Goal: Communication & Community: Answer question/provide support

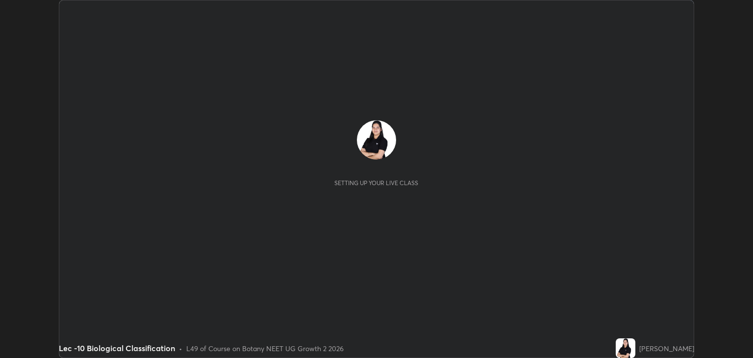
scroll to position [358, 753]
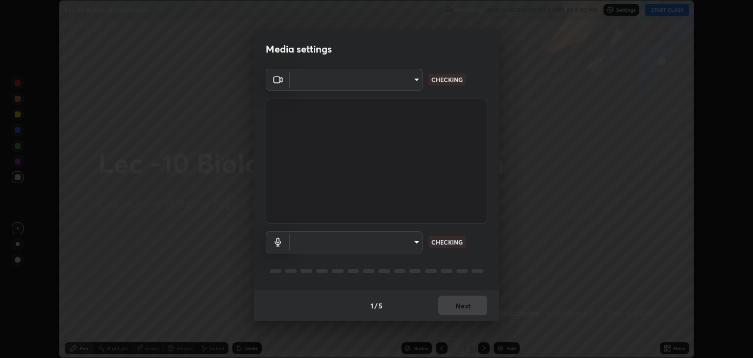
type input "6889e5757fad77820649456bc3a7e4ae290f4e048e3f3cb88d02d5782dedffd8"
type input "default"
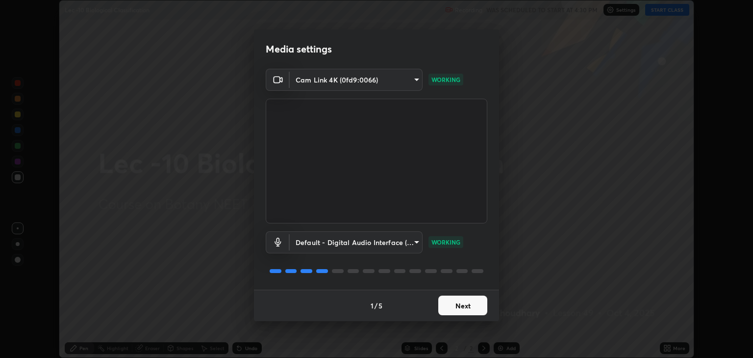
click at [452, 309] on button "Next" at bounding box center [462, 305] width 49 height 20
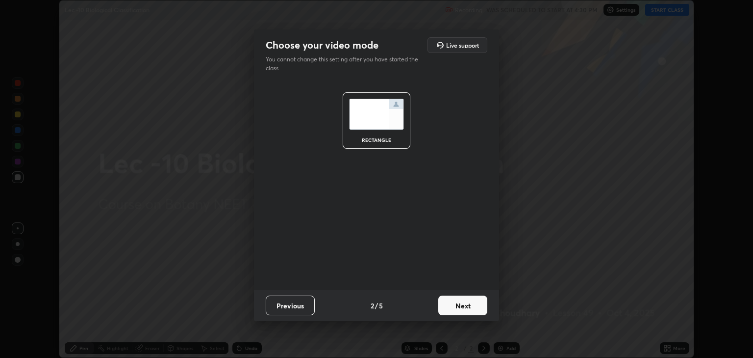
click at [452, 309] on button "Next" at bounding box center [462, 305] width 49 height 20
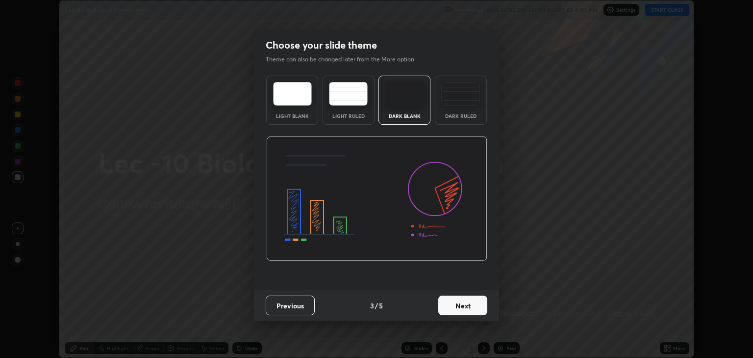
click at [452, 306] on button "Next" at bounding box center [462, 305] width 49 height 20
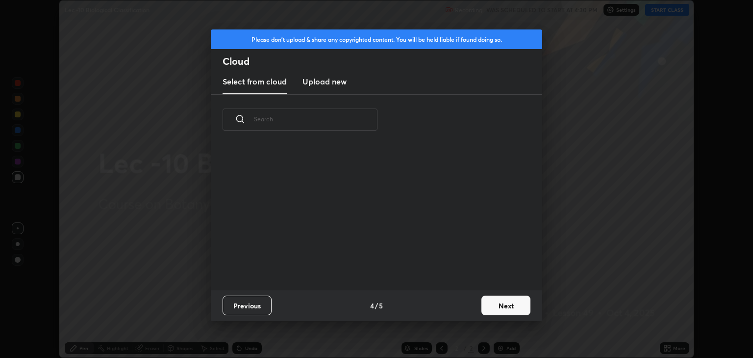
click at [493, 309] on button "Next" at bounding box center [506, 305] width 49 height 20
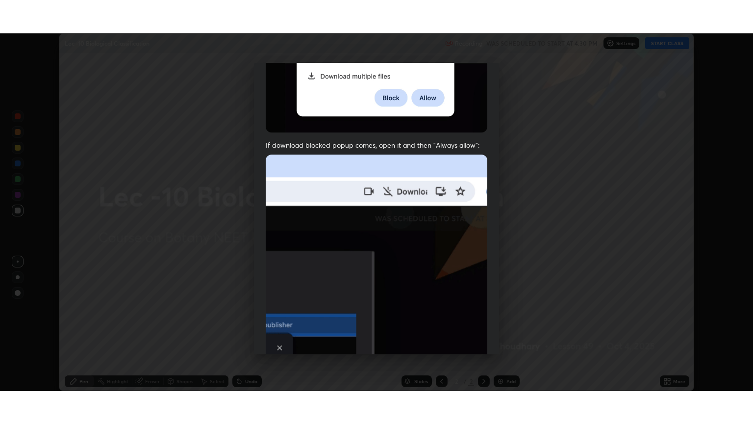
scroll to position [199, 0]
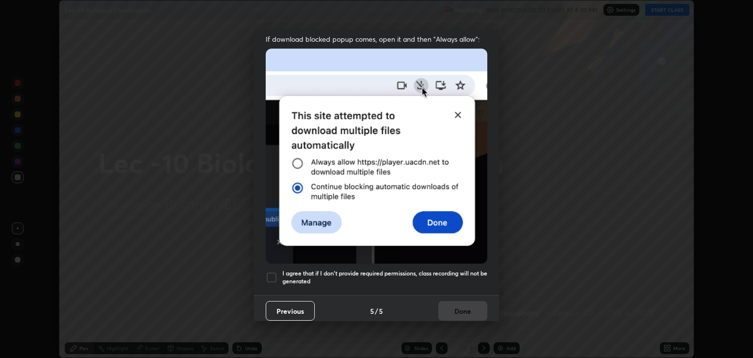
click at [272, 272] on div at bounding box center [272, 277] width 12 height 12
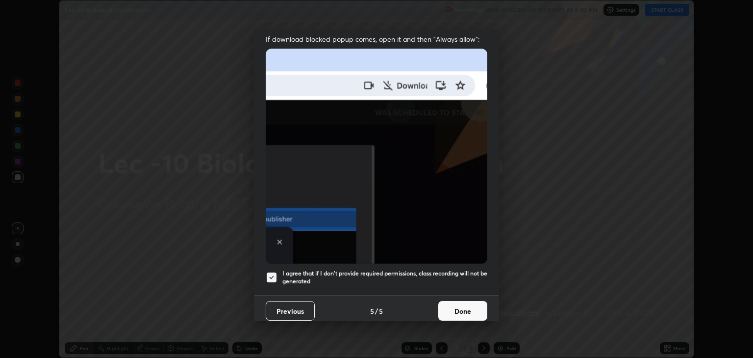
click at [461, 308] on button "Done" at bounding box center [462, 311] width 49 height 20
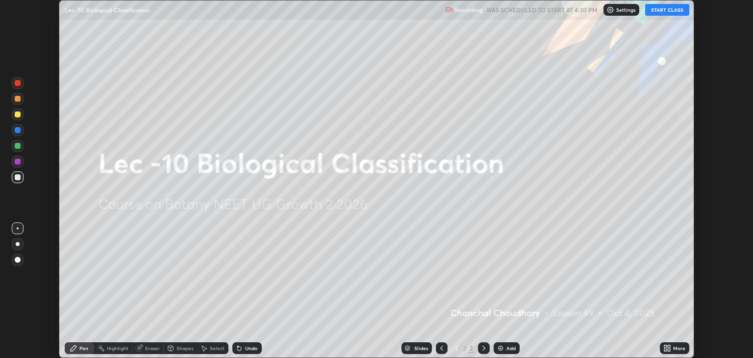
click at [670, 9] on button "START CLASS" at bounding box center [667, 10] width 44 height 12
click at [507, 345] on div "Add" at bounding box center [511, 347] width 9 height 5
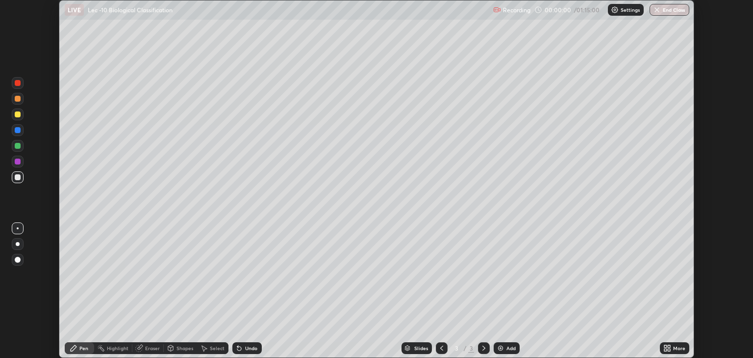
click at [675, 347] on div "More" at bounding box center [679, 347] width 12 height 5
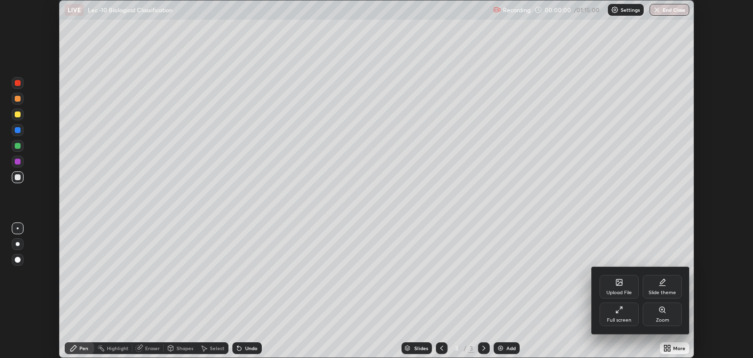
click at [608, 308] on div "Full screen" at bounding box center [619, 314] width 39 height 24
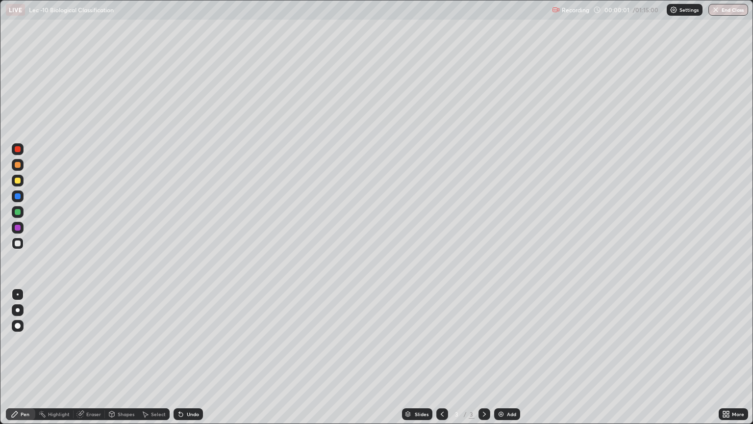
scroll to position [424, 753]
click at [740, 357] on div "More" at bounding box center [733, 414] width 29 height 12
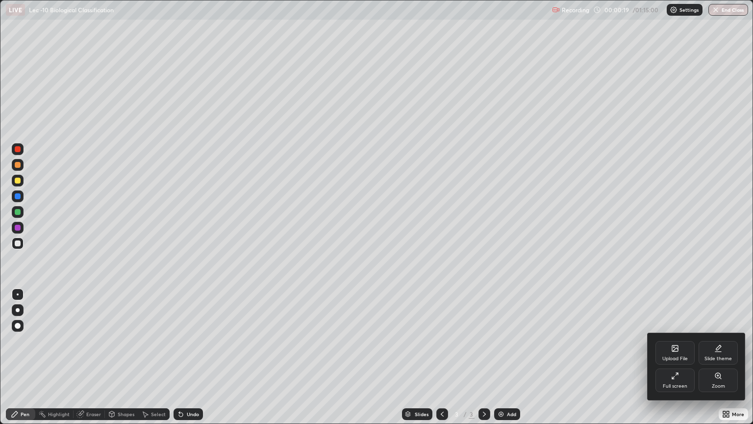
click at [675, 355] on div "Upload File" at bounding box center [675, 353] width 39 height 24
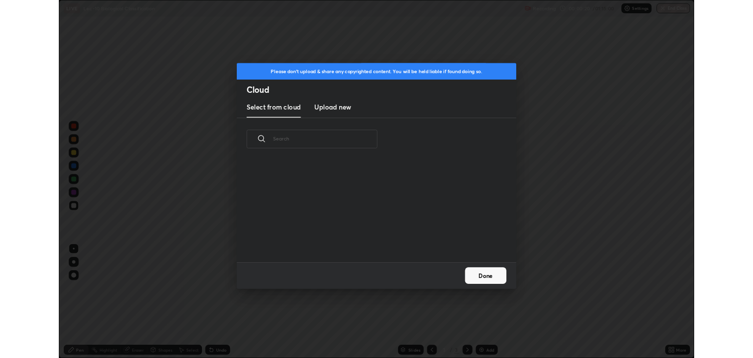
scroll to position [121, 315]
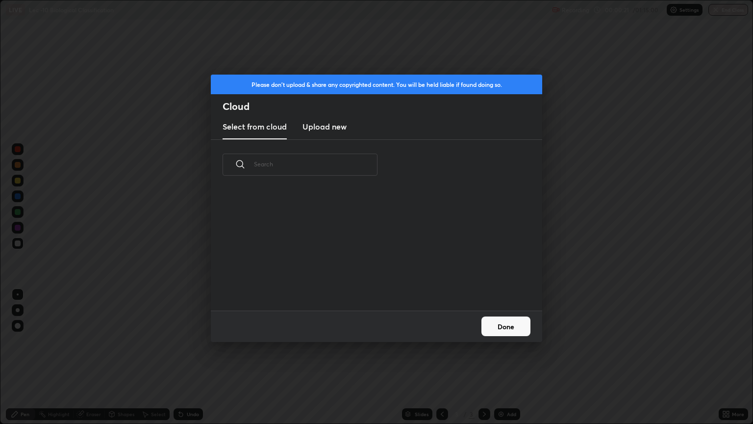
click at [335, 124] on h3 "Upload new" at bounding box center [325, 127] width 44 height 12
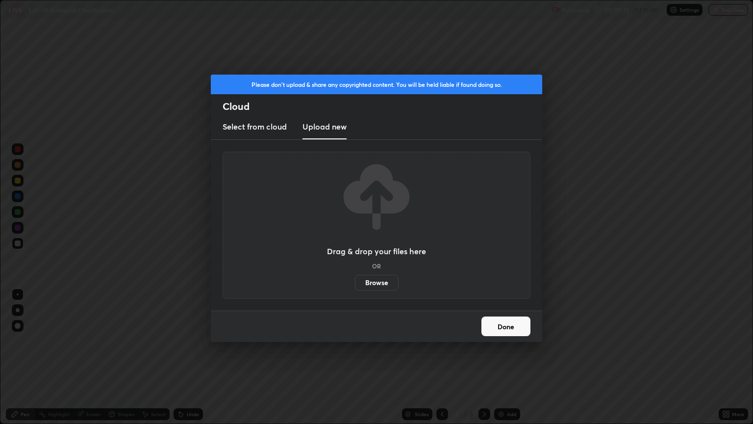
click at [375, 283] on label "Browse" at bounding box center [377, 283] width 44 height 16
click at [355, 283] on input "Browse" at bounding box center [355, 283] width 0 height 16
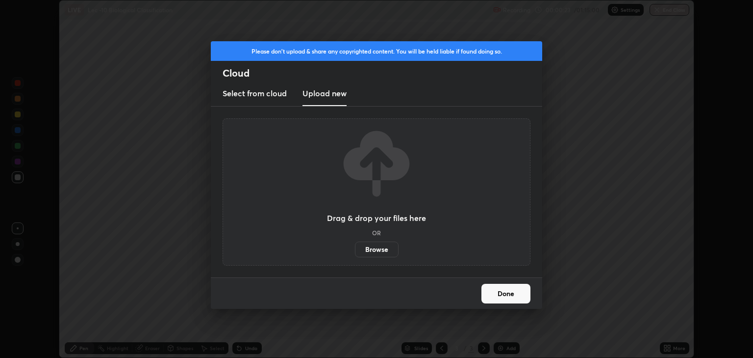
scroll to position [48688, 48292]
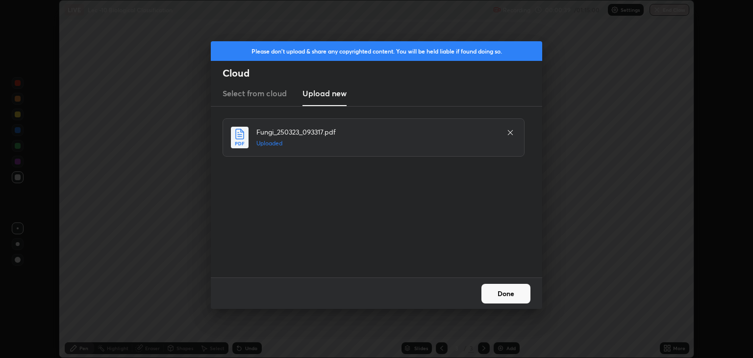
click at [497, 291] on button "Done" at bounding box center [506, 293] width 49 height 20
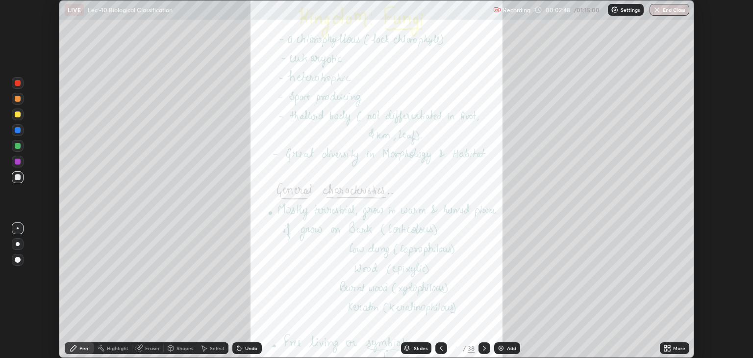
click at [414, 350] on div "Slides" at bounding box center [421, 347] width 14 height 5
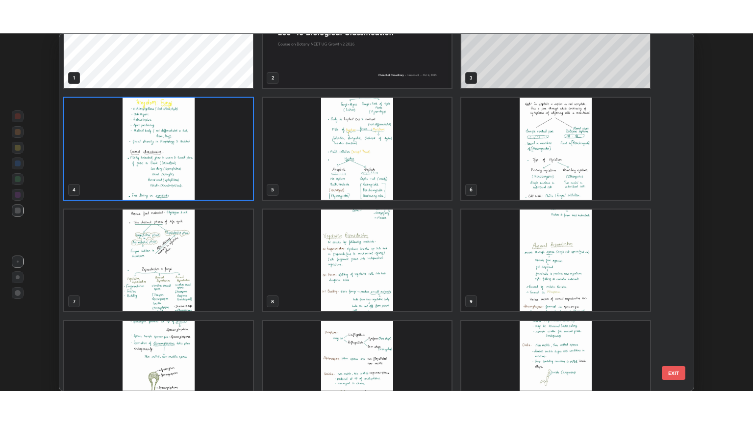
scroll to position [0, 0]
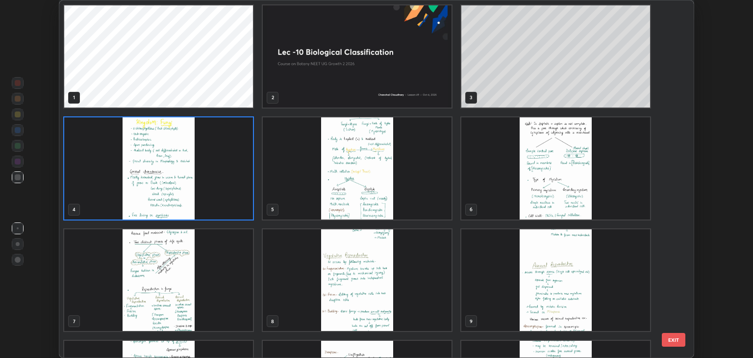
click at [149, 194] on img "grid" at bounding box center [158, 168] width 189 height 102
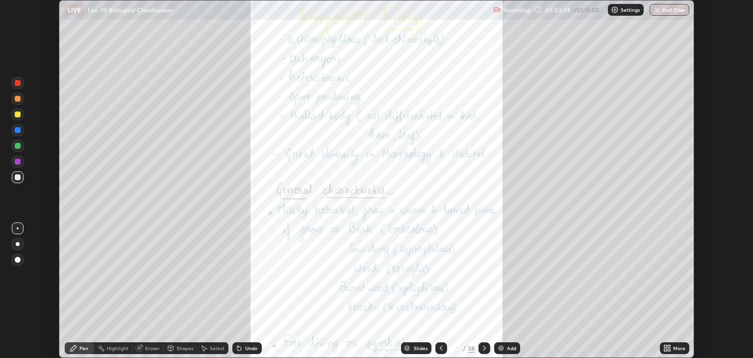
click at [670, 345] on icon at bounding box center [669, 346] width 2 height 2
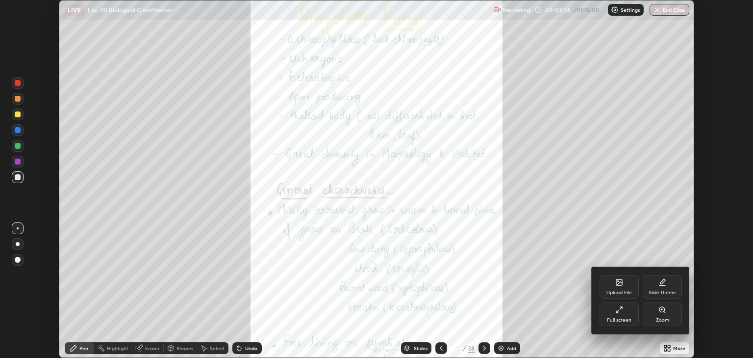
click at [611, 317] on div "Full screen" at bounding box center [619, 319] width 25 height 5
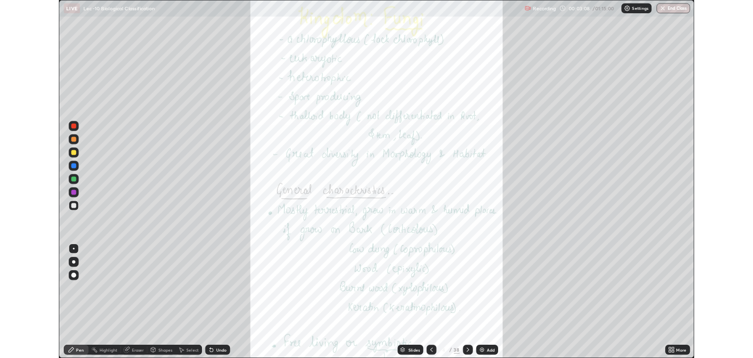
scroll to position [424, 753]
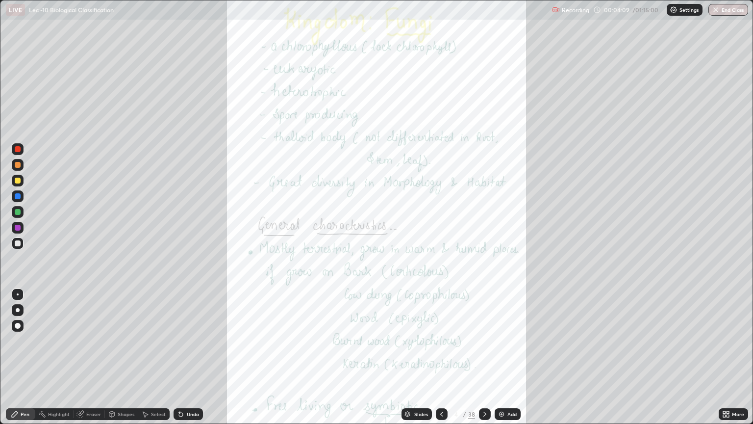
click at [513, 357] on div "Add" at bounding box center [512, 413] width 9 height 5
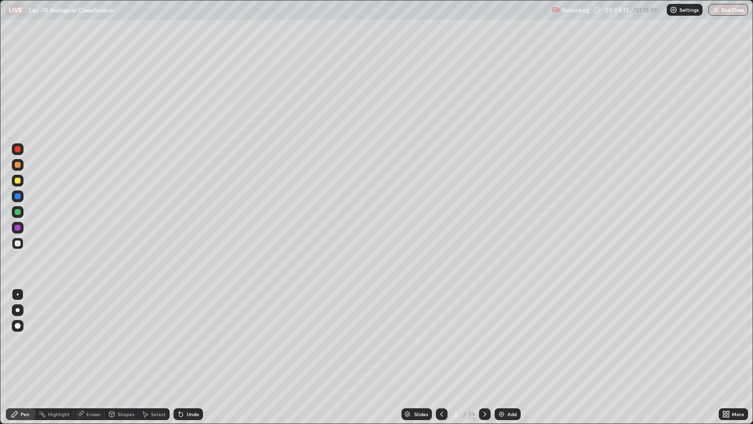
click at [19, 357] on div "Pen" at bounding box center [20, 414] width 29 height 12
click at [23, 169] on div at bounding box center [18, 165] width 12 height 16
click at [19, 180] on div at bounding box center [18, 181] width 6 height 6
click at [21, 315] on div at bounding box center [18, 310] width 12 height 12
click at [20, 242] on div at bounding box center [18, 243] width 6 height 6
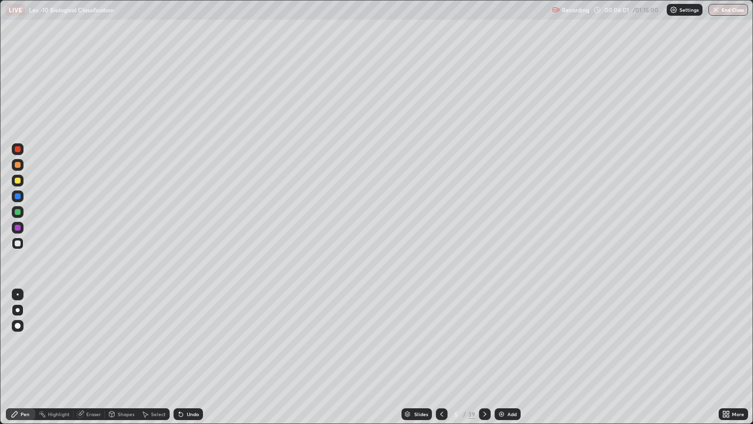
click at [192, 357] on div "Undo" at bounding box center [193, 413] width 12 height 5
click at [187, 357] on div "Undo" at bounding box center [193, 413] width 12 height 5
click at [18, 181] on div at bounding box center [18, 181] width 6 height 6
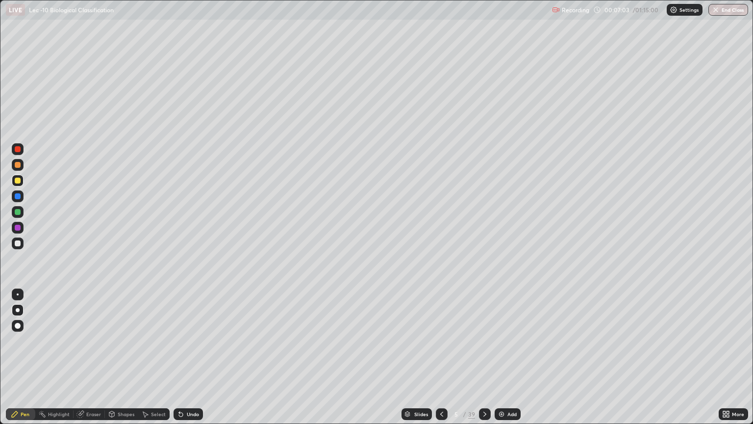
click at [180, 357] on icon at bounding box center [181, 414] width 4 height 4
click at [184, 357] on div "Undo" at bounding box center [188, 414] width 29 height 12
click at [183, 357] on div "Undo" at bounding box center [188, 414] width 29 height 12
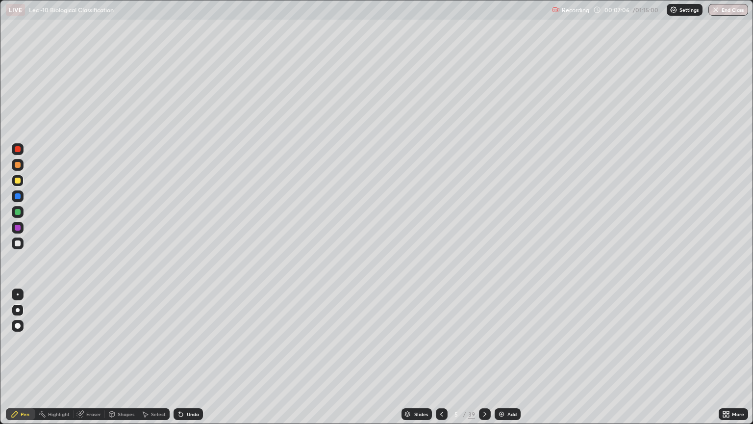
click at [21, 212] on div at bounding box center [18, 212] width 12 height 12
click at [18, 246] on div at bounding box center [18, 243] width 6 height 6
click at [19, 214] on div at bounding box center [18, 212] width 6 height 6
click at [18, 247] on div at bounding box center [18, 243] width 12 height 12
click at [506, 357] on div "Add" at bounding box center [508, 414] width 26 height 12
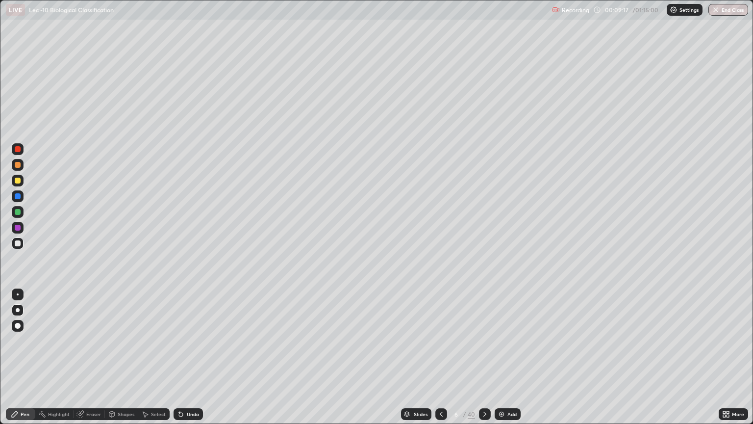
click at [56, 357] on div "Highlight" at bounding box center [54, 414] width 38 height 12
click at [22, 357] on div "Pen" at bounding box center [25, 413] width 9 height 5
click at [21, 244] on div at bounding box center [18, 243] width 12 height 12
click at [57, 357] on div "Highlight" at bounding box center [54, 414] width 38 height 12
click at [21, 357] on div "Pen" at bounding box center [25, 413] width 9 height 5
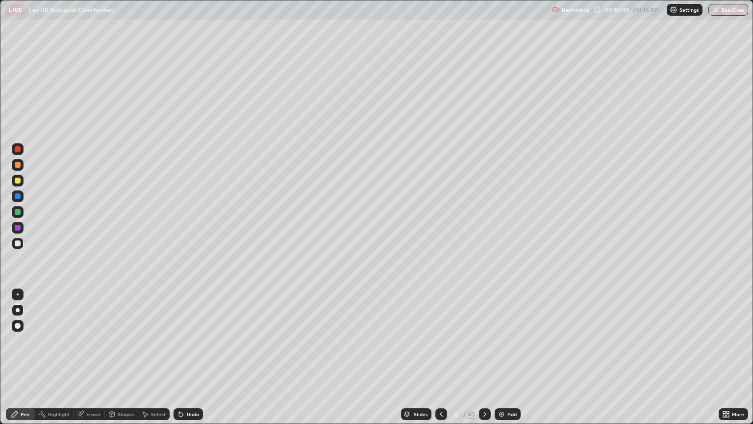
click at [54, 357] on div "Highlight" at bounding box center [59, 413] width 22 height 5
click at [16, 180] on div at bounding box center [18, 181] width 6 height 6
click at [16, 357] on icon at bounding box center [15, 414] width 8 height 8
click at [155, 357] on div "Select" at bounding box center [153, 414] width 31 height 12
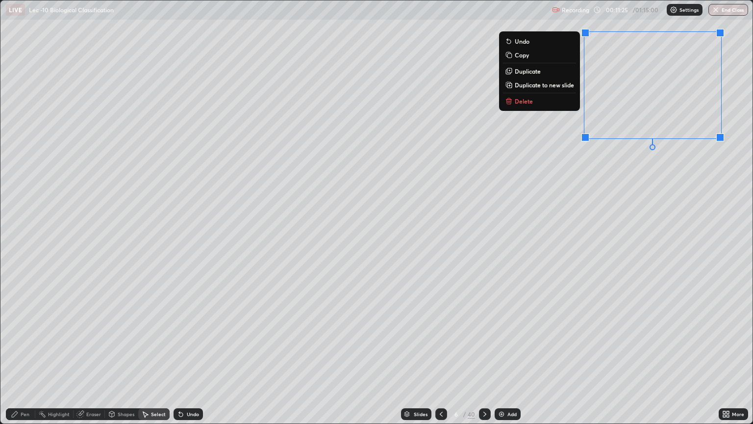
click at [588, 224] on div "0 ° Undo Copy Duplicate Duplicate to new slide Delete" at bounding box center [376, 211] width 752 height 423
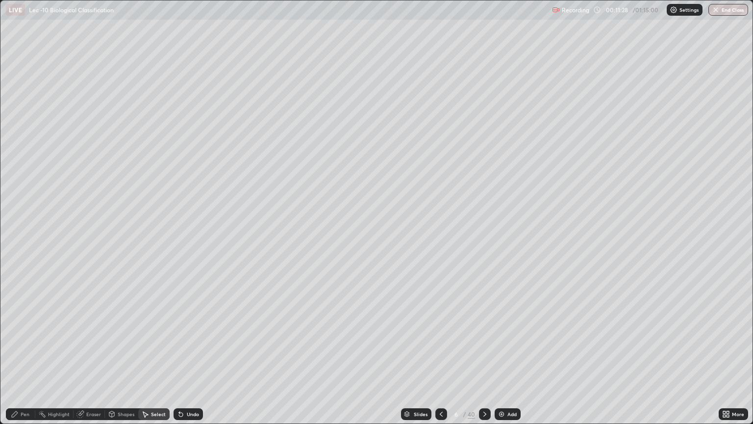
click at [24, 357] on div "Pen" at bounding box center [20, 414] width 29 height 12
click at [21, 243] on div at bounding box center [18, 243] width 12 height 12
click at [194, 357] on div "Undo" at bounding box center [193, 413] width 12 height 5
click at [15, 357] on div "Pen" at bounding box center [20, 414] width 29 height 12
click at [16, 240] on div at bounding box center [18, 243] width 6 height 6
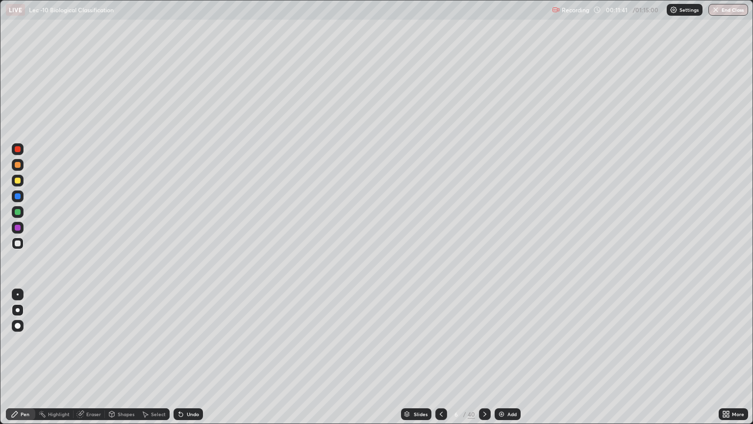
click at [19, 194] on div at bounding box center [18, 196] width 6 height 6
click at [19, 166] on div at bounding box center [18, 165] width 6 height 6
click at [22, 357] on div "Pen" at bounding box center [25, 413] width 9 height 5
click at [22, 245] on div at bounding box center [18, 243] width 12 height 12
click at [17, 180] on div at bounding box center [18, 181] width 6 height 6
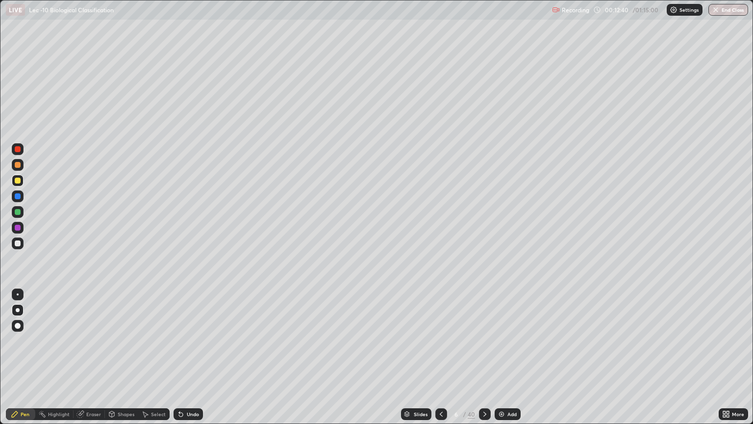
click at [18, 244] on div at bounding box center [18, 243] width 6 height 6
click at [508, 357] on div "Add" at bounding box center [512, 413] width 9 height 5
click at [18, 181] on div at bounding box center [18, 181] width 6 height 6
click at [17, 244] on div at bounding box center [18, 243] width 6 height 6
click at [90, 357] on div "Eraser" at bounding box center [93, 413] width 15 height 5
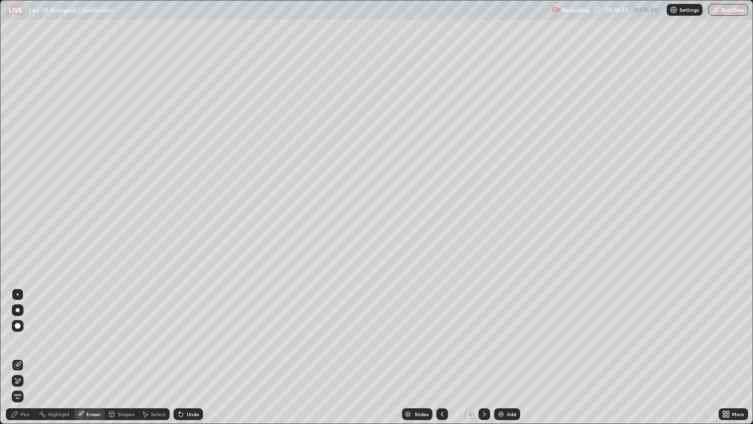
click at [18, 357] on icon at bounding box center [18, 381] width 8 height 8
click at [22, 357] on div "Pen" at bounding box center [25, 413] width 9 height 5
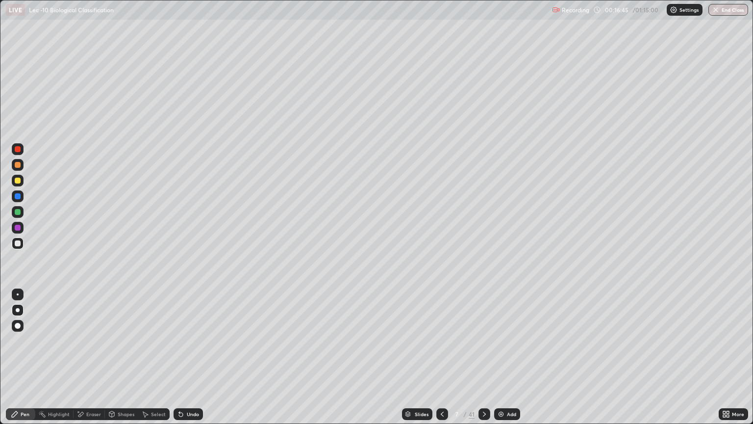
click at [16, 214] on div at bounding box center [18, 212] width 6 height 6
click at [17, 241] on div at bounding box center [18, 243] width 6 height 6
click at [61, 357] on div "Highlight" at bounding box center [59, 413] width 22 height 5
click at [18, 243] on div at bounding box center [18, 243] width 6 height 6
click at [15, 357] on icon at bounding box center [15, 414] width 6 height 6
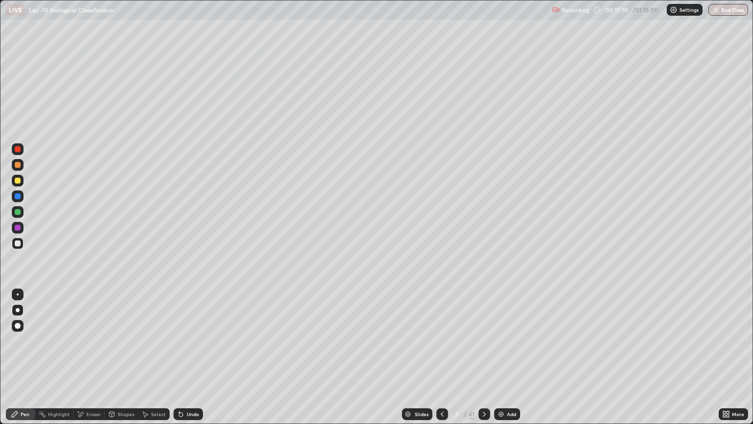
click at [19, 212] on div at bounding box center [18, 212] width 6 height 6
click at [19, 242] on div at bounding box center [18, 243] width 6 height 6
click at [185, 357] on div "Undo" at bounding box center [188, 414] width 29 height 12
click at [188, 357] on div "Undo" at bounding box center [193, 413] width 12 height 5
click at [18, 243] on div at bounding box center [18, 243] width 6 height 6
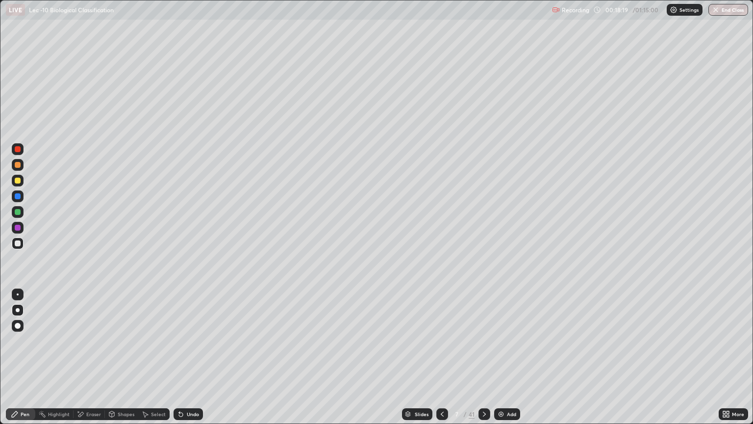
click at [17, 163] on div at bounding box center [18, 165] width 6 height 6
click at [17, 243] on div at bounding box center [18, 243] width 6 height 6
click at [22, 169] on div at bounding box center [18, 165] width 12 height 12
click at [17, 244] on div at bounding box center [18, 243] width 6 height 6
click at [445, 357] on div at bounding box center [443, 414] width 12 height 12
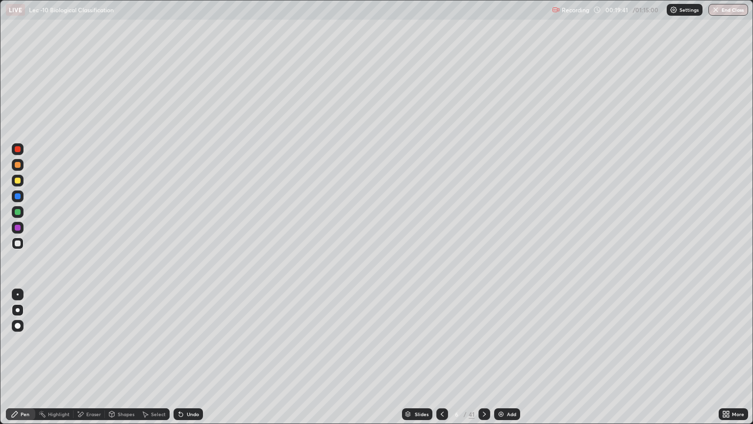
click at [484, 357] on icon at bounding box center [485, 414] width 8 height 8
click at [446, 357] on div at bounding box center [443, 414] width 12 height 12
click at [484, 357] on icon at bounding box center [485, 414] width 8 height 8
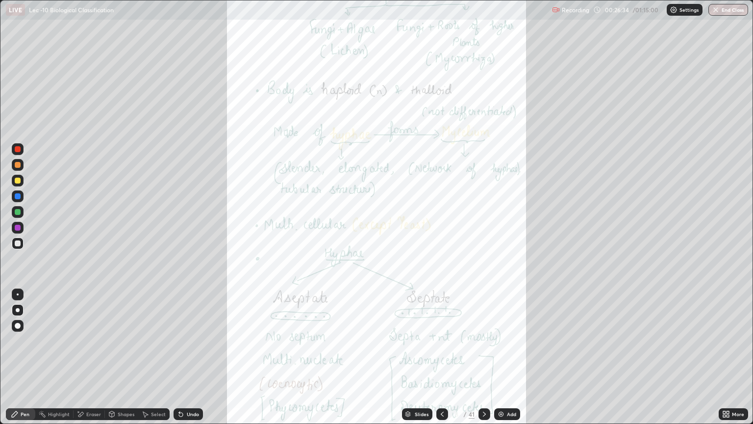
click at [62, 357] on div "Highlight" at bounding box center [54, 414] width 38 height 12
click at [441, 357] on icon at bounding box center [442, 414] width 8 height 8
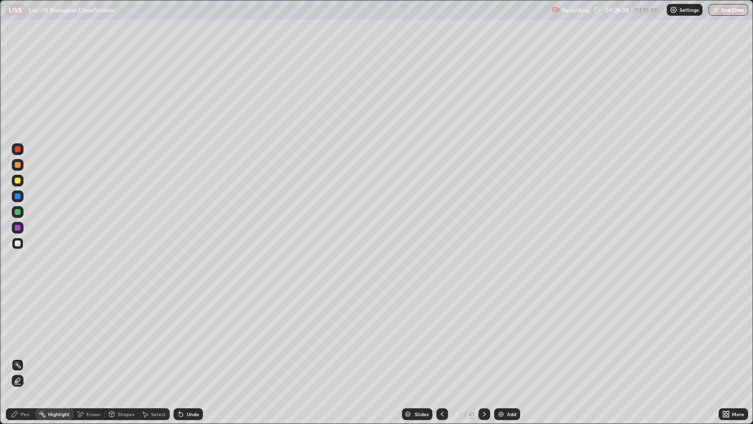
click at [442, 357] on icon at bounding box center [442, 414] width 8 height 8
click at [441, 357] on icon at bounding box center [442, 413] width 3 height 5
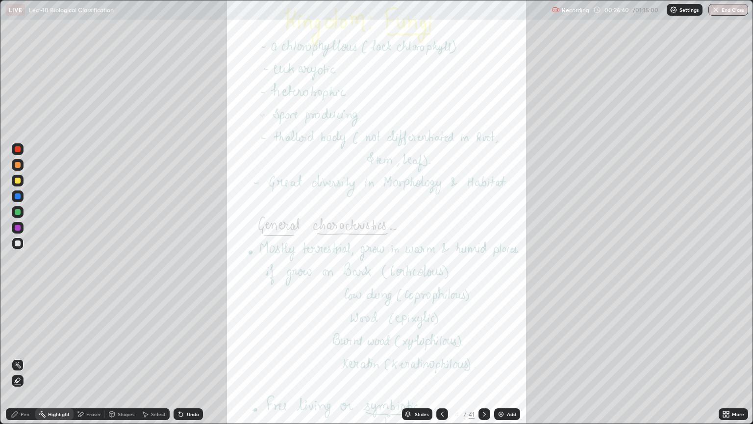
click at [485, 357] on icon at bounding box center [485, 414] width 8 height 8
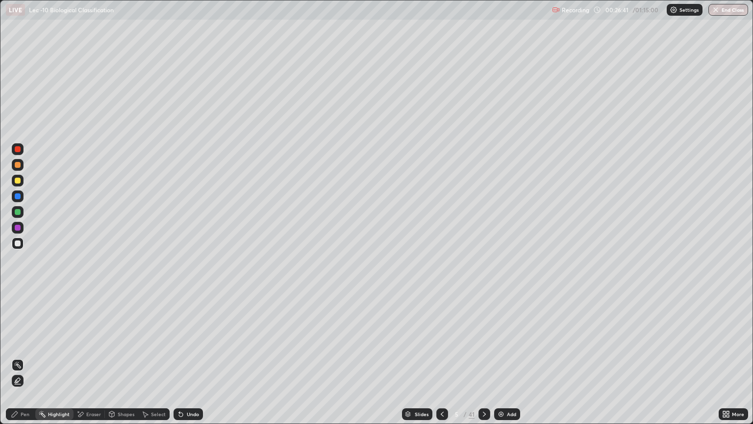
click at [21, 357] on div "Pen" at bounding box center [25, 413] width 9 height 5
click at [19, 206] on div at bounding box center [18, 212] width 12 height 12
click at [441, 357] on icon at bounding box center [442, 414] width 8 height 8
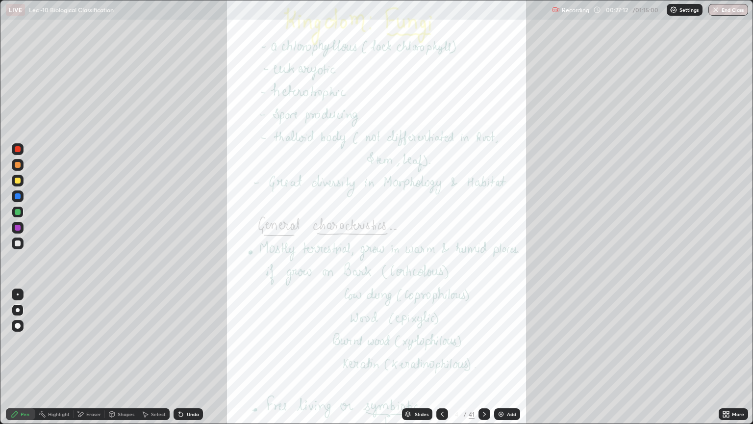
click at [65, 357] on div "Highlight" at bounding box center [59, 413] width 22 height 5
click at [16, 244] on div at bounding box center [18, 243] width 6 height 6
click at [22, 180] on div at bounding box center [18, 181] width 12 height 12
click at [484, 357] on icon at bounding box center [485, 414] width 8 height 8
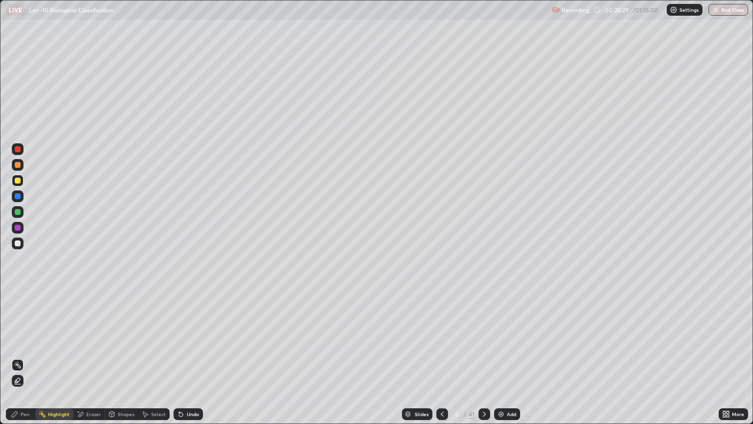
click at [484, 357] on icon at bounding box center [485, 414] width 8 height 8
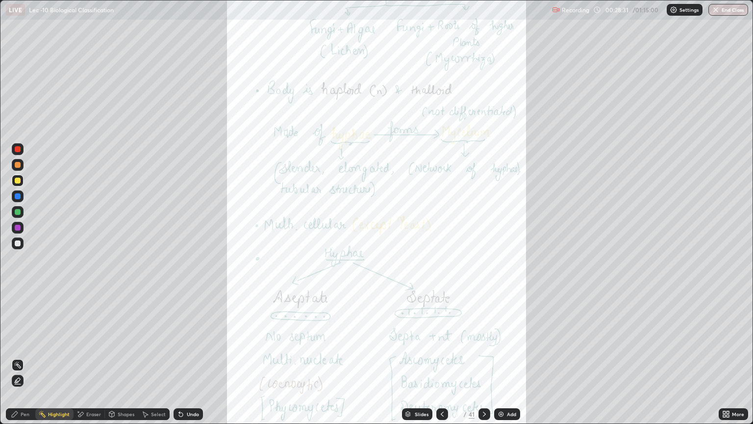
click at [724, 357] on icon at bounding box center [724, 415] width 2 height 2
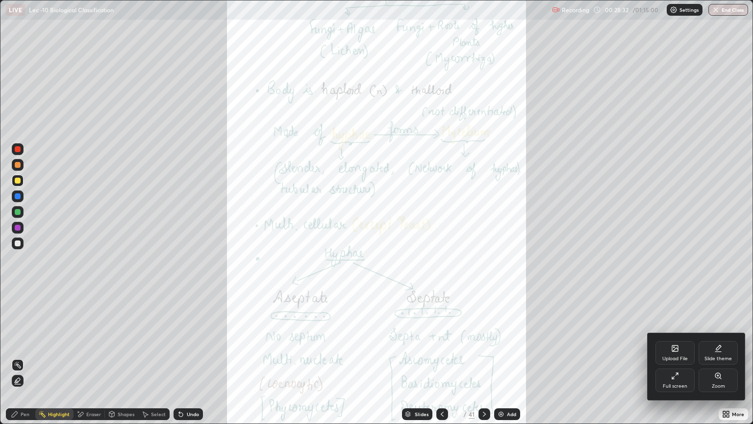
click at [720, 357] on icon at bounding box center [718, 375] width 5 height 5
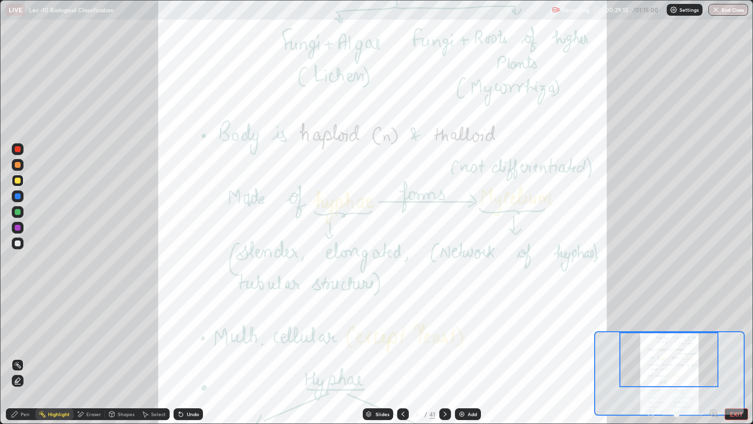
click at [444, 357] on icon at bounding box center [445, 414] width 8 height 8
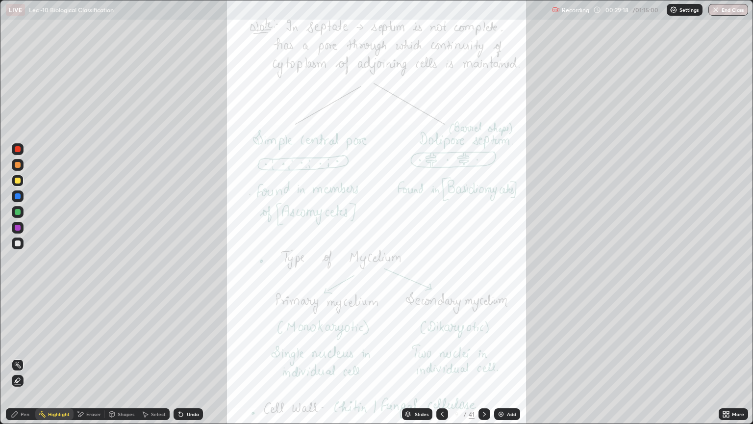
click at [745, 357] on div "More" at bounding box center [733, 414] width 29 height 12
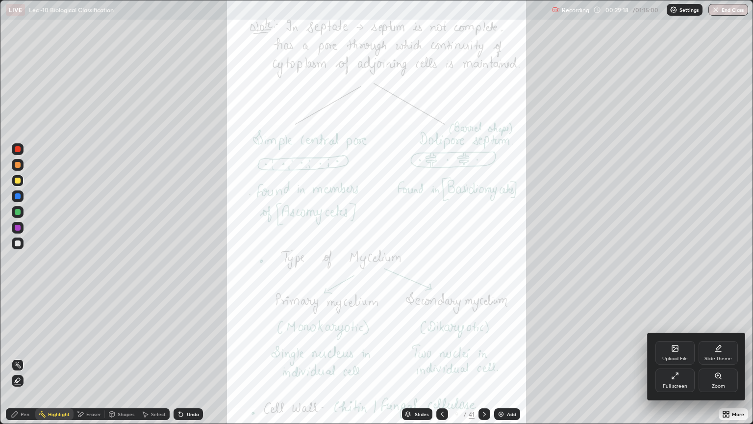
click at [718, 357] on icon at bounding box center [719, 376] width 8 height 8
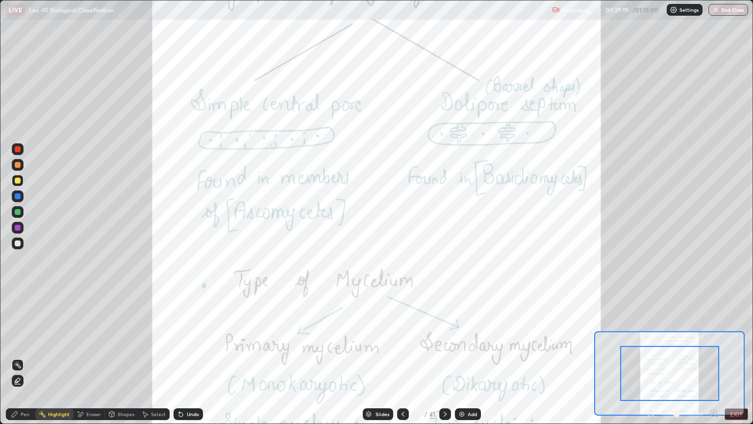
click at [717, 357] on icon at bounding box center [717, 416] width 2 height 2
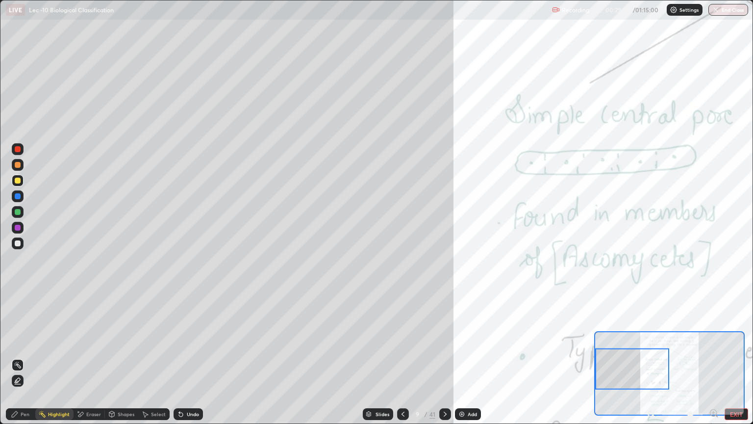
click at [25, 357] on div "Pen" at bounding box center [25, 413] width 9 height 5
click at [20, 244] on div at bounding box center [18, 243] width 6 height 6
click at [22, 357] on div "Pen" at bounding box center [25, 413] width 9 height 5
click at [18, 294] on div at bounding box center [18, 294] width 2 height 2
click at [18, 179] on div at bounding box center [18, 181] width 6 height 6
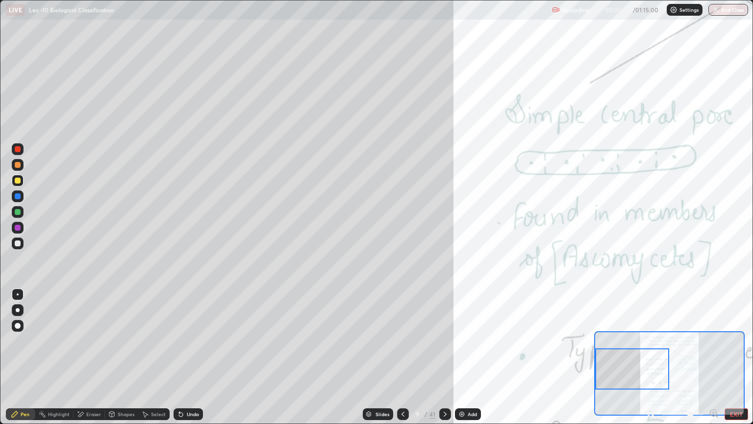
click at [189, 357] on div "Undo" at bounding box center [193, 413] width 12 height 5
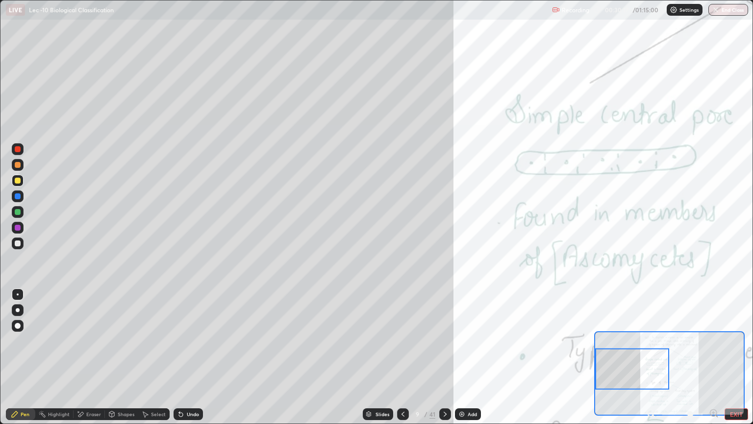
click at [189, 357] on div "Undo" at bounding box center [193, 413] width 12 height 5
click at [53, 357] on div "Highlight" at bounding box center [59, 413] width 22 height 5
click at [25, 357] on div "Pen" at bounding box center [25, 413] width 9 height 5
click at [18, 245] on div at bounding box center [18, 243] width 6 height 6
click at [23, 180] on div at bounding box center [18, 181] width 12 height 12
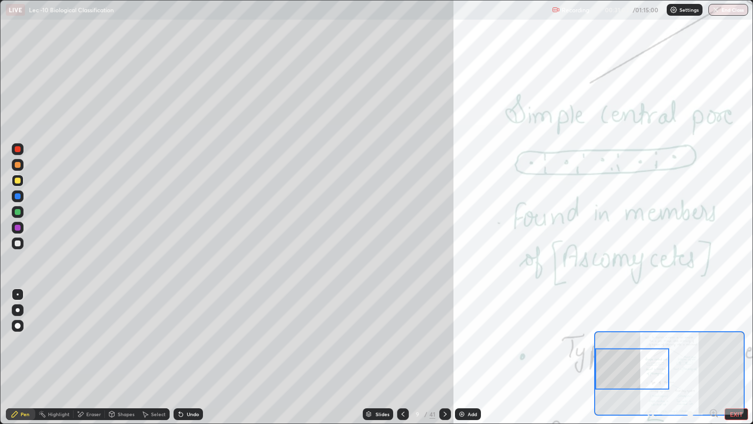
click at [24, 357] on div "Pen" at bounding box center [25, 413] width 9 height 5
click at [19, 246] on div at bounding box center [18, 243] width 6 height 6
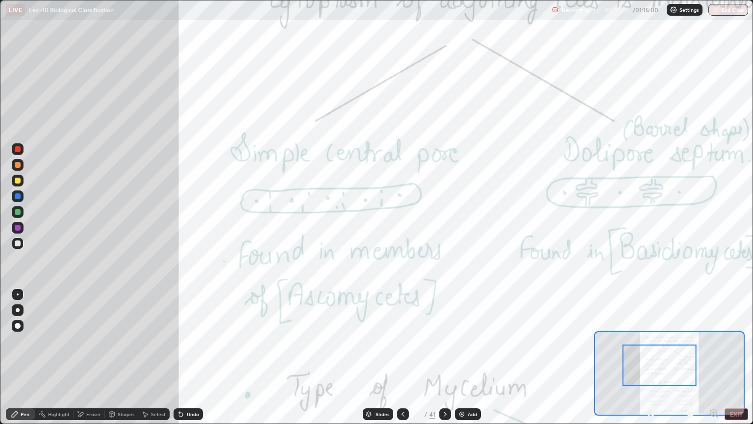
click at [19, 182] on div at bounding box center [18, 181] width 6 height 6
click at [60, 357] on div "Highlight" at bounding box center [54, 414] width 38 height 12
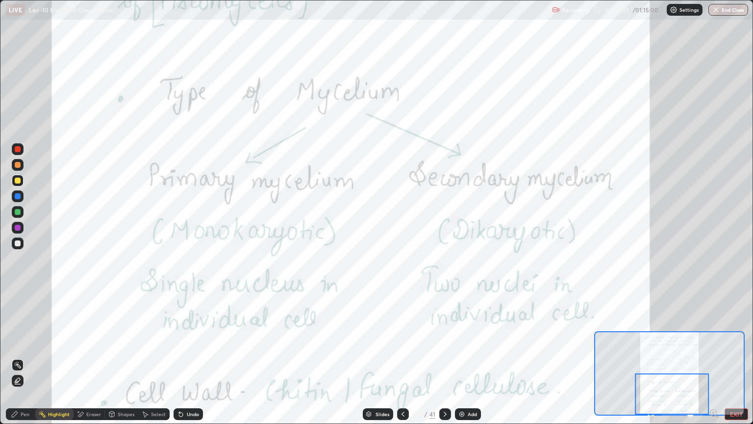
click at [449, 357] on div at bounding box center [445, 414] width 12 height 12
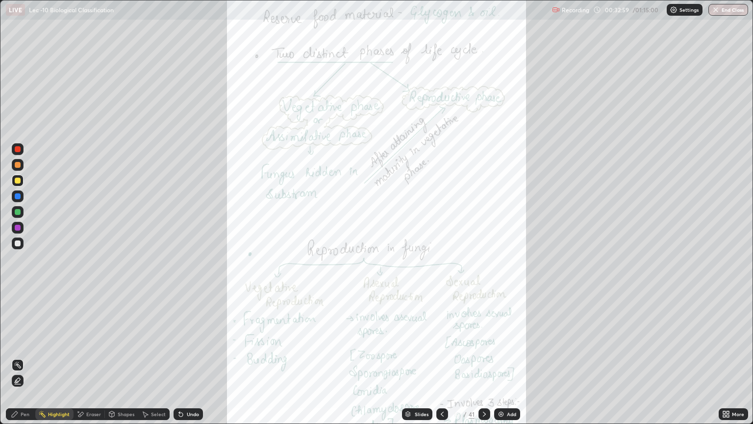
click at [484, 357] on icon at bounding box center [485, 414] width 8 height 8
click at [31, 357] on div "Pen" at bounding box center [20, 414] width 29 height 12
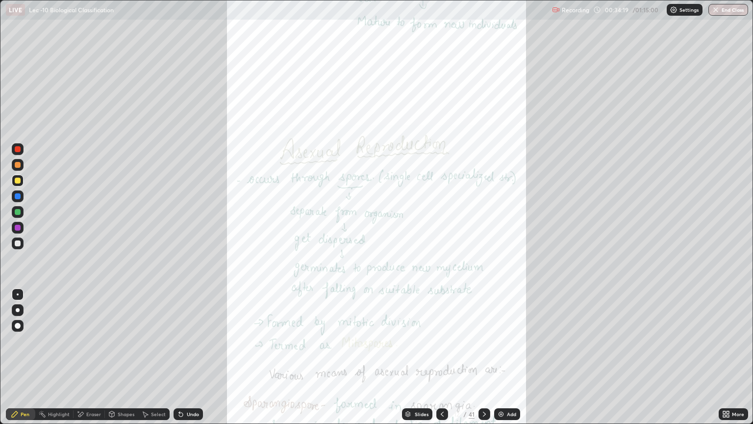
click at [19, 248] on div at bounding box center [18, 243] width 12 height 12
click at [62, 357] on div "Highlight" at bounding box center [59, 413] width 22 height 5
click at [23, 209] on div at bounding box center [18, 212] width 12 height 12
click at [482, 357] on icon at bounding box center [485, 414] width 8 height 8
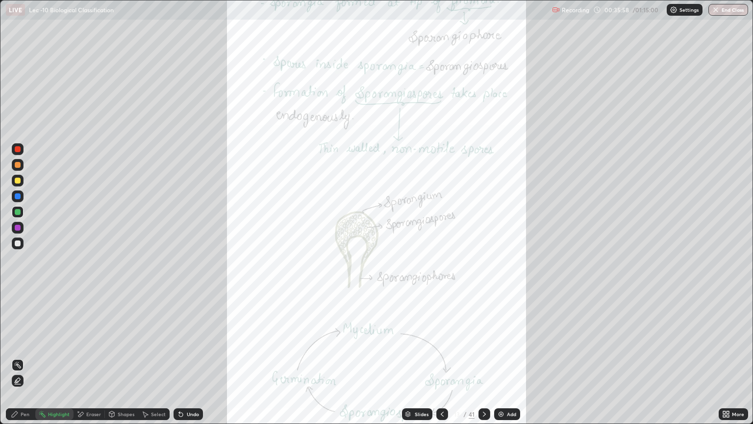
click at [737, 357] on div "More" at bounding box center [738, 413] width 12 height 5
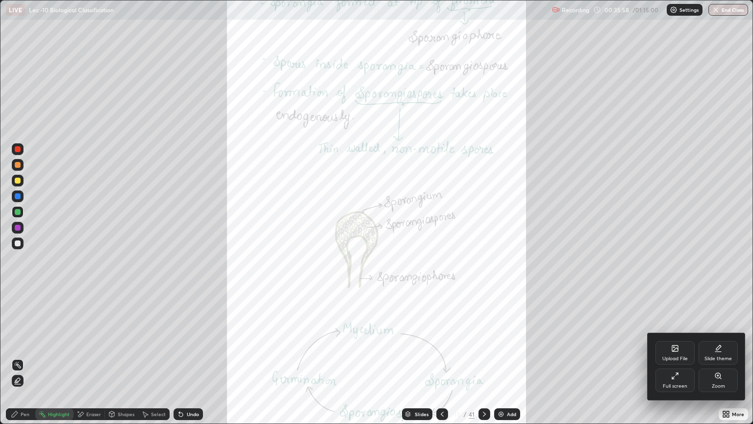
click at [714, 357] on div "Zoom" at bounding box center [718, 380] width 39 height 24
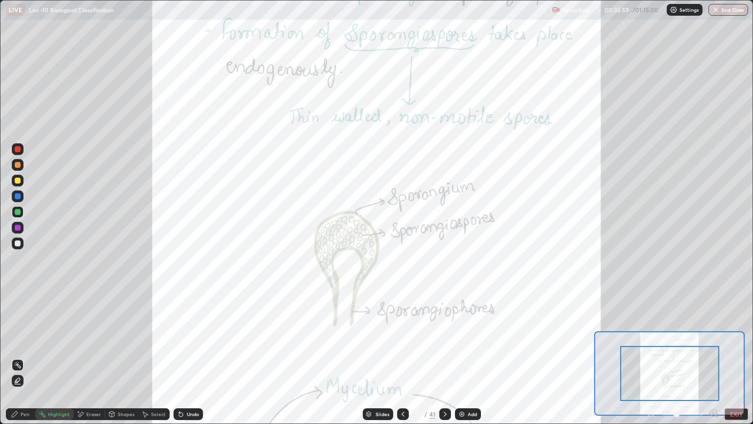
click at [712, 357] on icon at bounding box center [714, 413] width 10 height 10
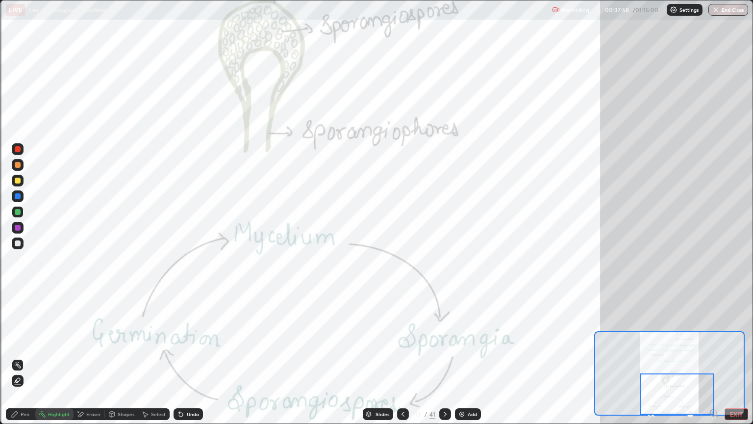
click at [445, 357] on icon at bounding box center [445, 414] width 8 height 8
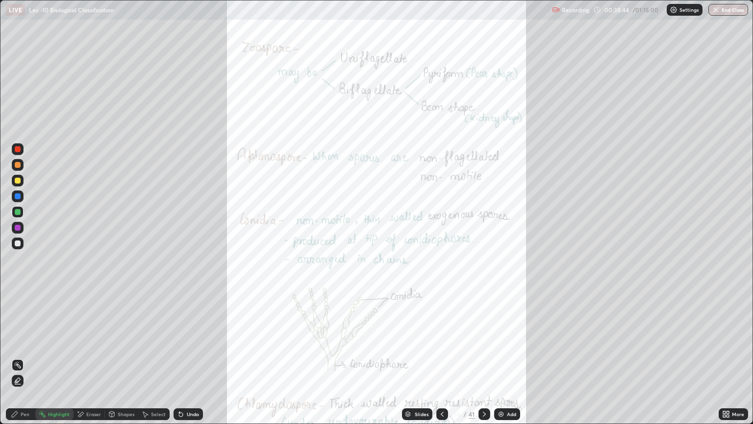
click at [735, 357] on div "More" at bounding box center [733, 414] width 29 height 12
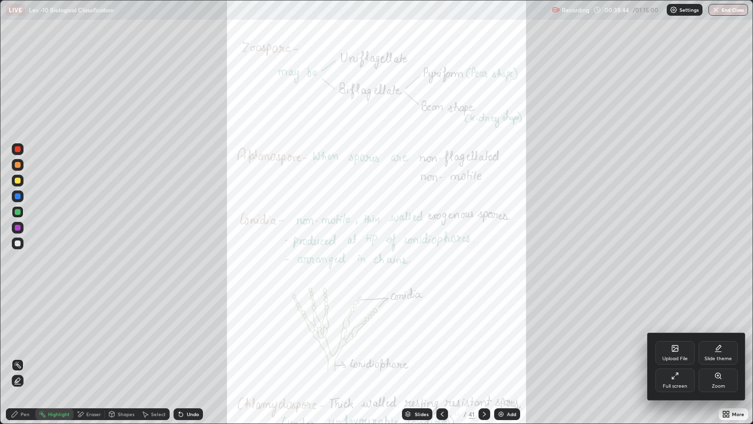
click at [727, 357] on div "Zoom" at bounding box center [718, 380] width 39 height 24
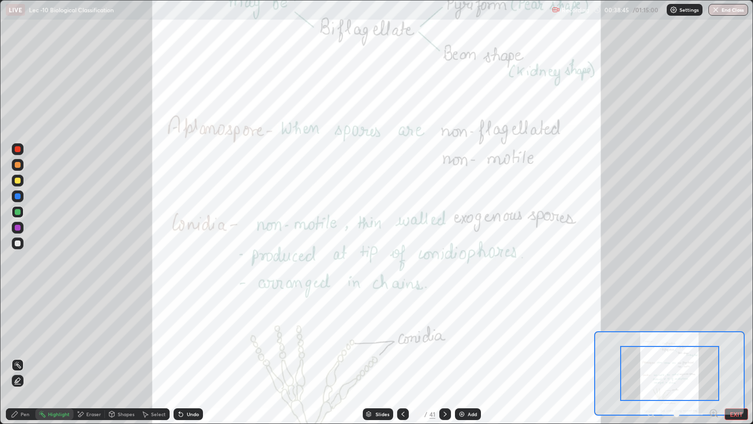
click at [714, 357] on icon at bounding box center [714, 412] width 2 height 0
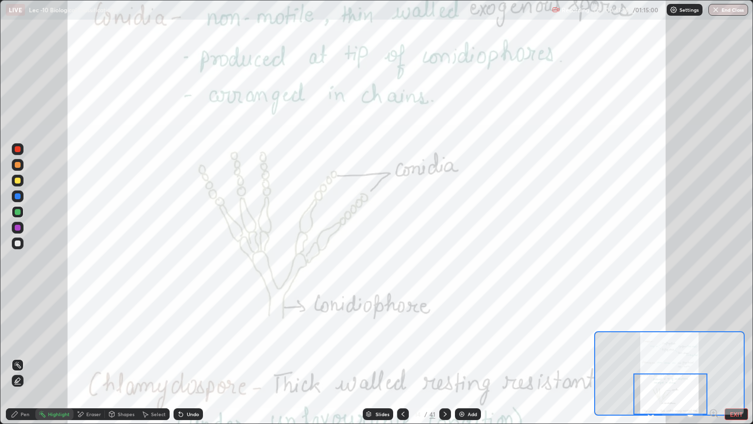
click at [444, 357] on icon at bounding box center [445, 414] width 8 height 8
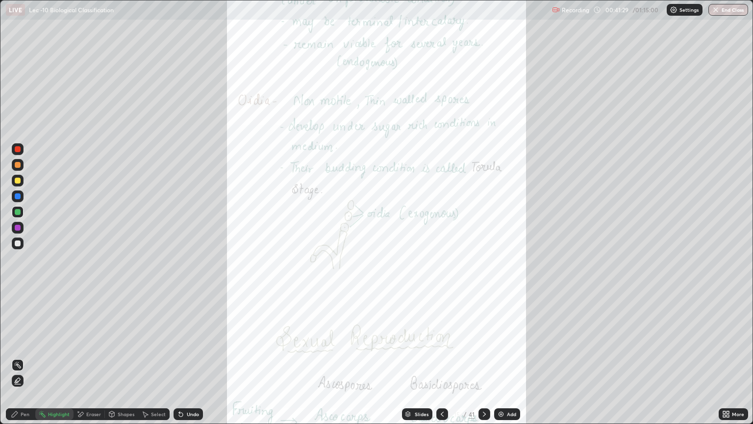
click at [725, 357] on icon at bounding box center [724, 415] width 2 height 2
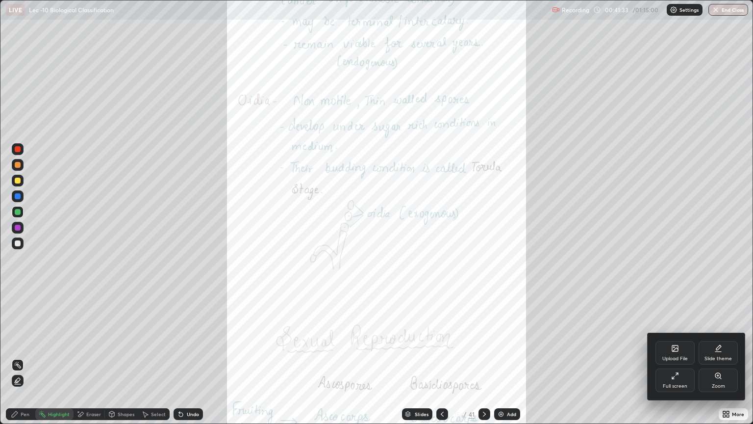
click at [485, 357] on div at bounding box center [376, 212] width 753 height 424
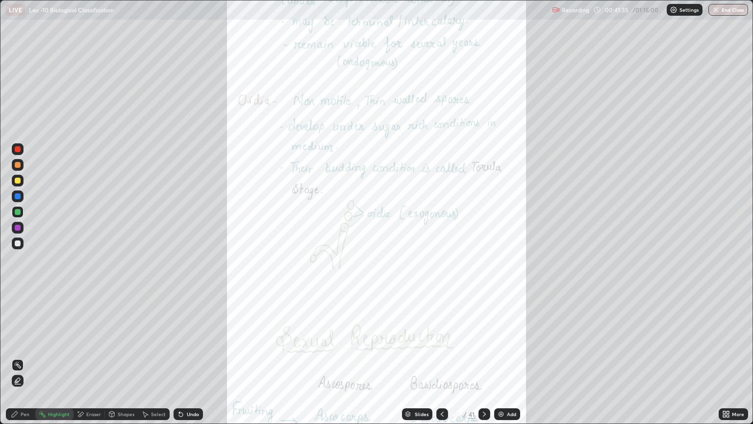
click at [485, 357] on icon at bounding box center [485, 414] width 8 height 8
click at [742, 357] on div "More" at bounding box center [738, 413] width 12 height 5
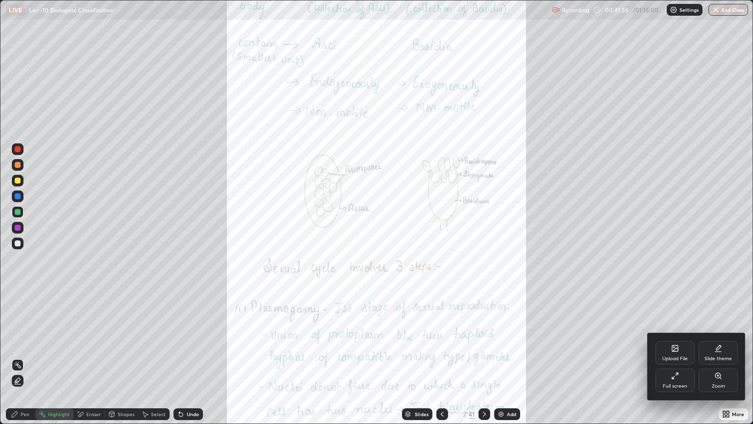
click at [721, 357] on div "Zoom" at bounding box center [718, 380] width 39 height 24
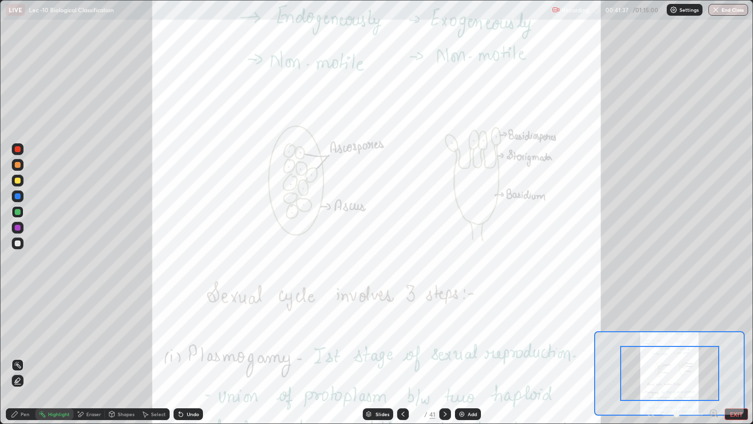
click at [713, 357] on icon at bounding box center [714, 412] width 2 height 0
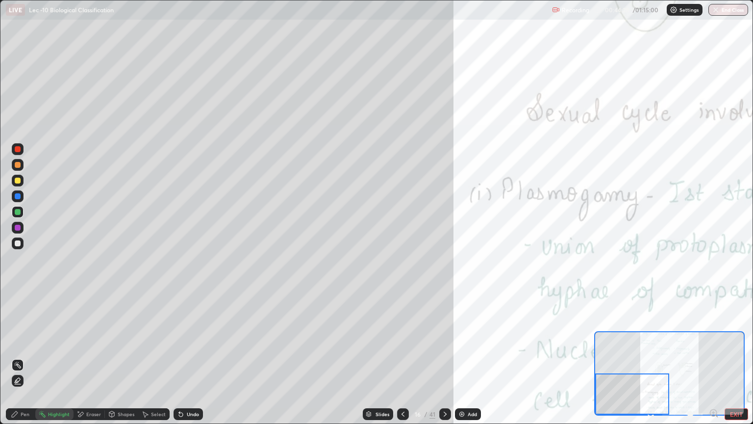
click at [16, 357] on icon at bounding box center [15, 414] width 6 height 6
click at [12, 242] on div at bounding box center [18, 243] width 12 height 12
click at [18, 294] on div at bounding box center [18, 294] width 2 height 2
click at [18, 180] on div at bounding box center [18, 181] width 6 height 6
click at [185, 357] on div "Undo" at bounding box center [188, 414] width 29 height 12
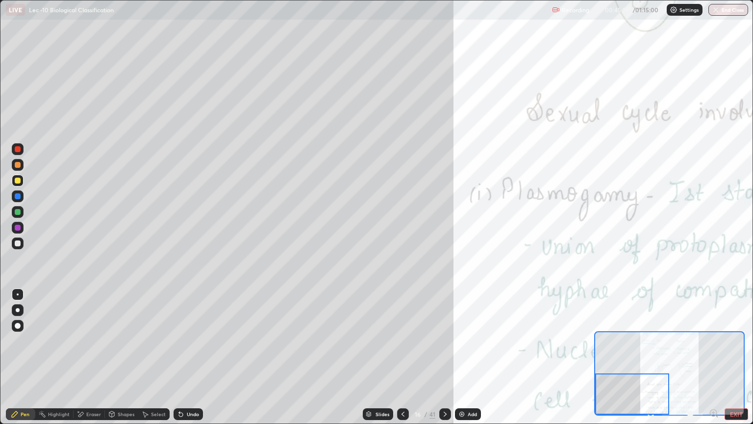
click at [16, 245] on div at bounding box center [18, 243] width 6 height 6
click at [17, 182] on div at bounding box center [18, 181] width 6 height 6
click at [18, 243] on div at bounding box center [18, 243] width 6 height 6
click at [22, 183] on div at bounding box center [18, 181] width 12 height 12
click at [18, 242] on div at bounding box center [18, 243] width 6 height 6
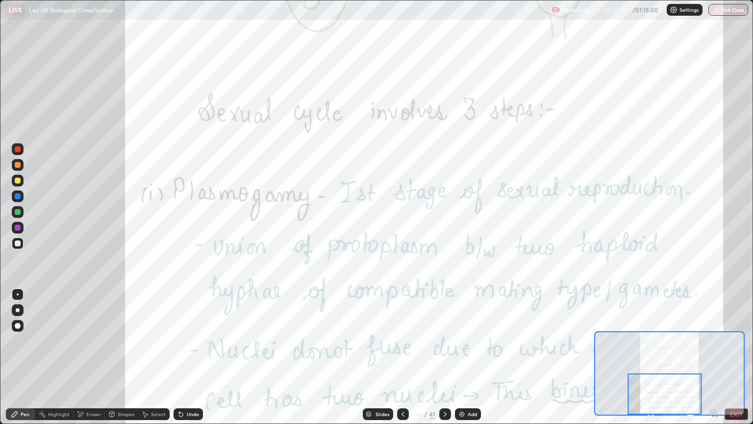
click at [66, 357] on div "Highlight" at bounding box center [54, 414] width 38 height 12
click at [21, 210] on div at bounding box center [18, 212] width 12 height 12
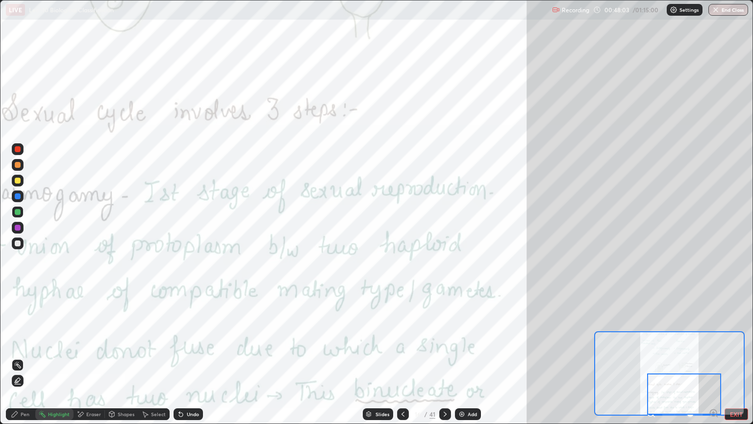
click at [444, 357] on icon at bounding box center [445, 414] width 8 height 8
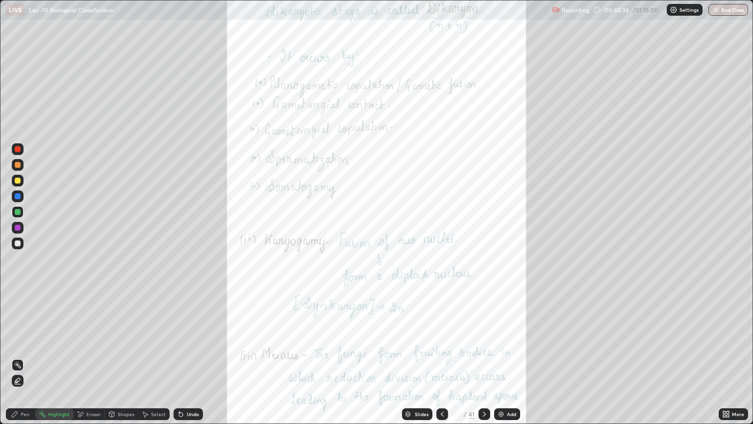
click at [488, 357] on div at bounding box center [485, 414] width 12 height 12
click at [484, 357] on div at bounding box center [485, 414] width 12 height 12
click at [740, 357] on div "More" at bounding box center [738, 413] width 12 height 5
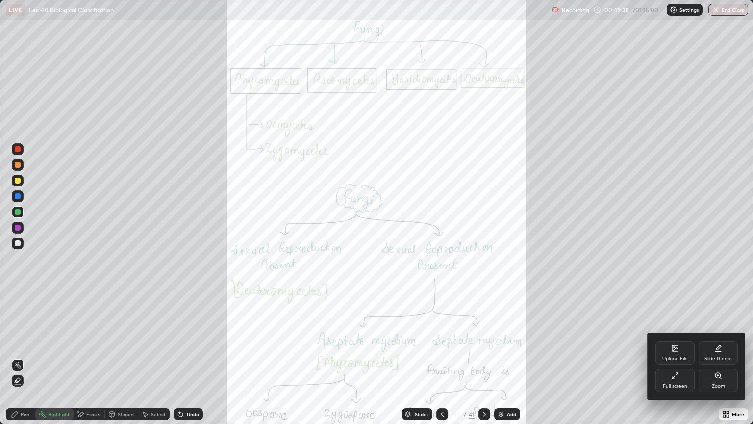
click at [725, 357] on div "Zoom" at bounding box center [718, 380] width 39 height 24
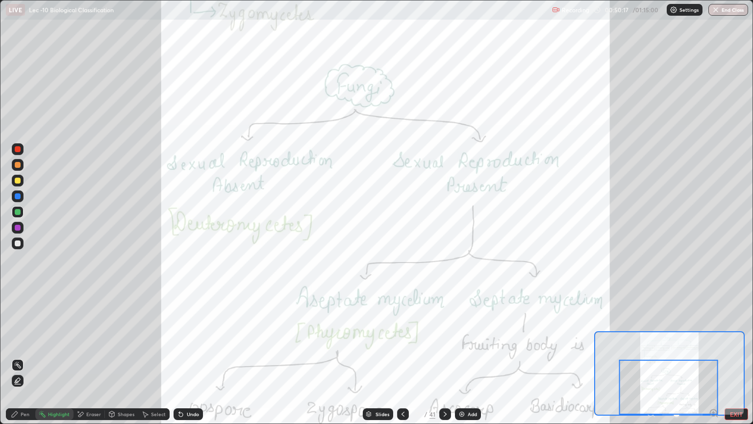
click at [443, 357] on icon at bounding box center [445, 414] width 8 height 8
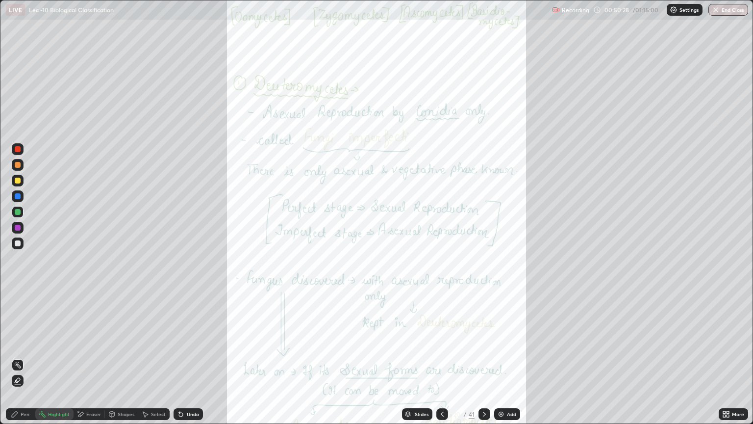
click at [724, 357] on icon at bounding box center [724, 415] width 2 height 2
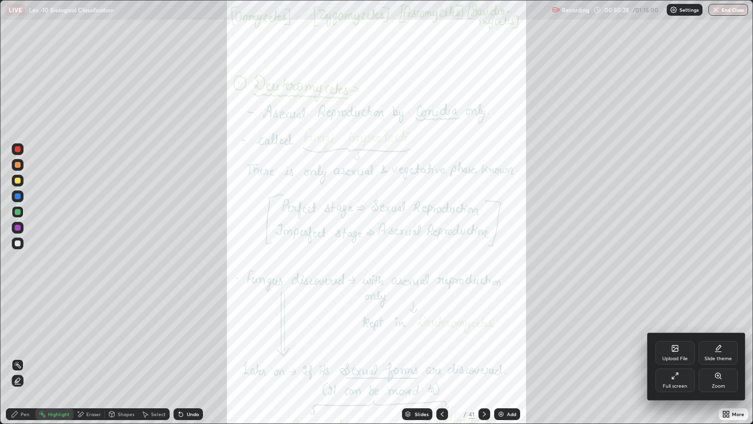
click at [720, 357] on div "Zoom" at bounding box center [718, 386] width 13 height 5
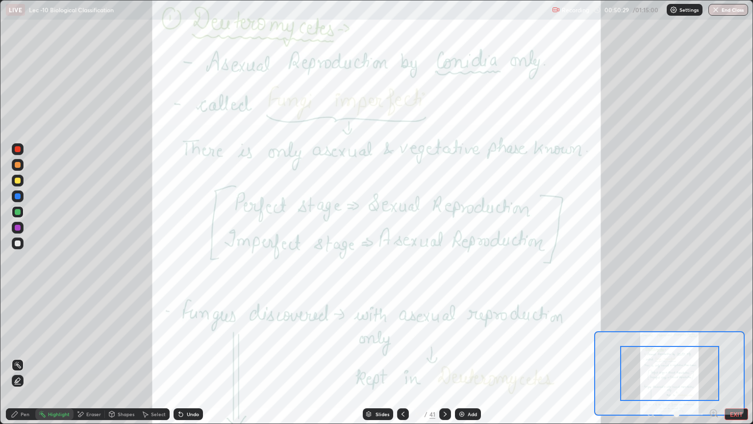
click at [699, 357] on div at bounding box center [669, 373] width 99 height 55
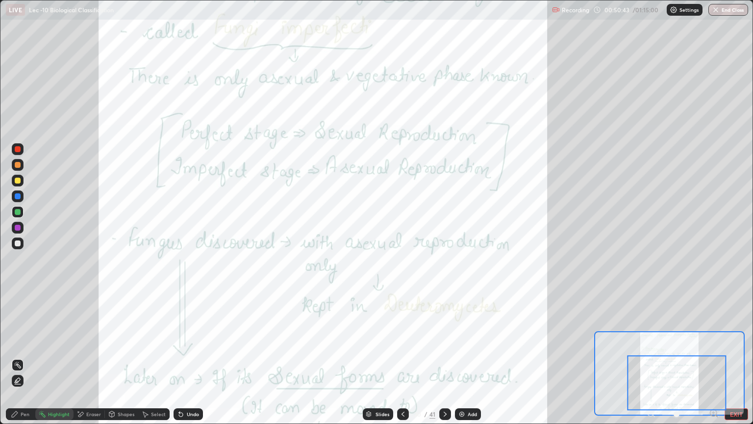
click at [739, 357] on button "EXIT" at bounding box center [737, 414] width 24 height 12
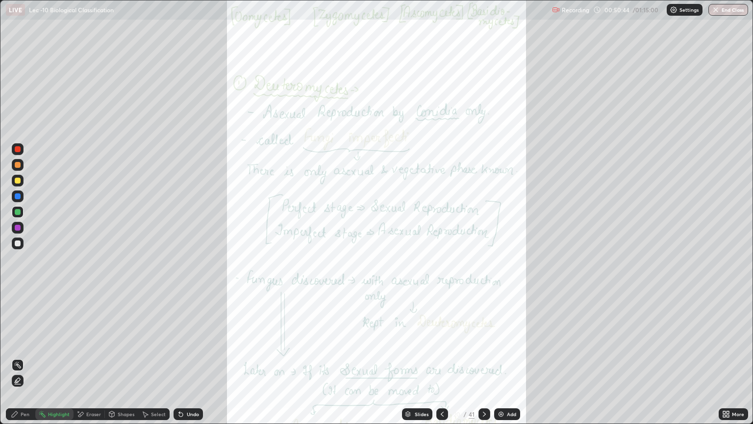
click at [736, 357] on div "More" at bounding box center [733, 414] width 29 height 12
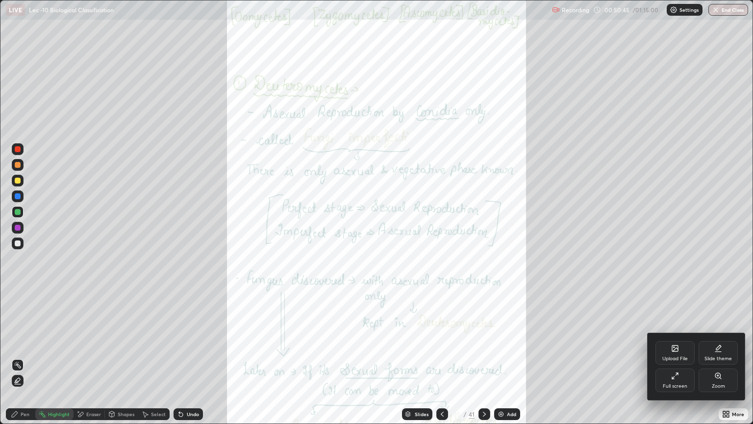
click at [677, 357] on div "Full screen" at bounding box center [675, 380] width 39 height 24
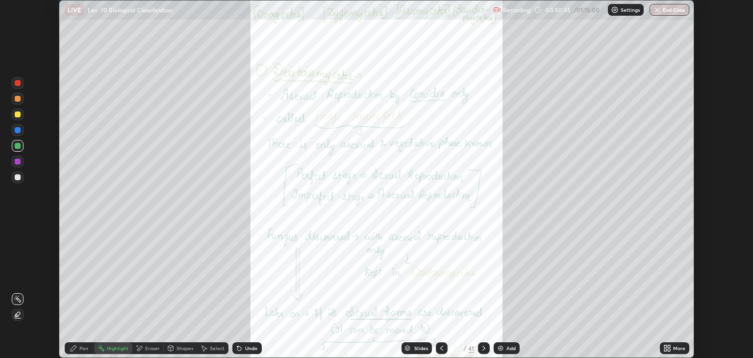
scroll to position [48688, 48292]
click at [668, 8] on button "End Class" at bounding box center [670, 10] width 40 height 12
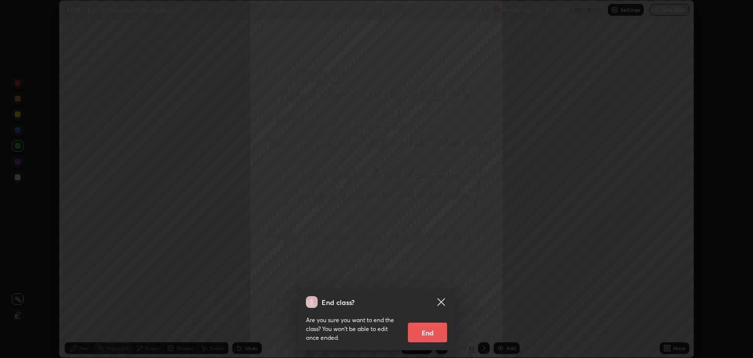
click at [426, 332] on button "End" at bounding box center [427, 332] width 39 height 20
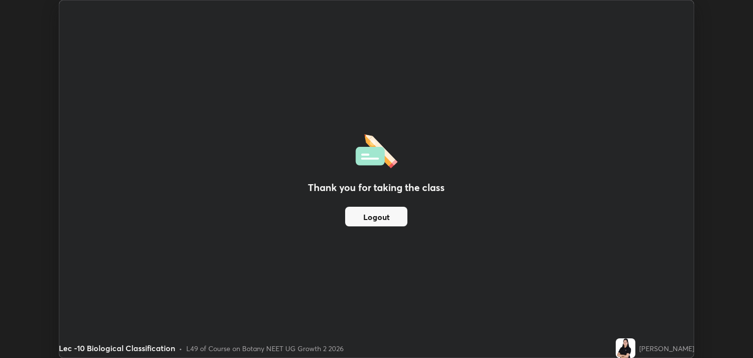
click at [395, 212] on button "Logout" at bounding box center [376, 216] width 62 height 20
